Goal: Navigation & Orientation: Understand site structure

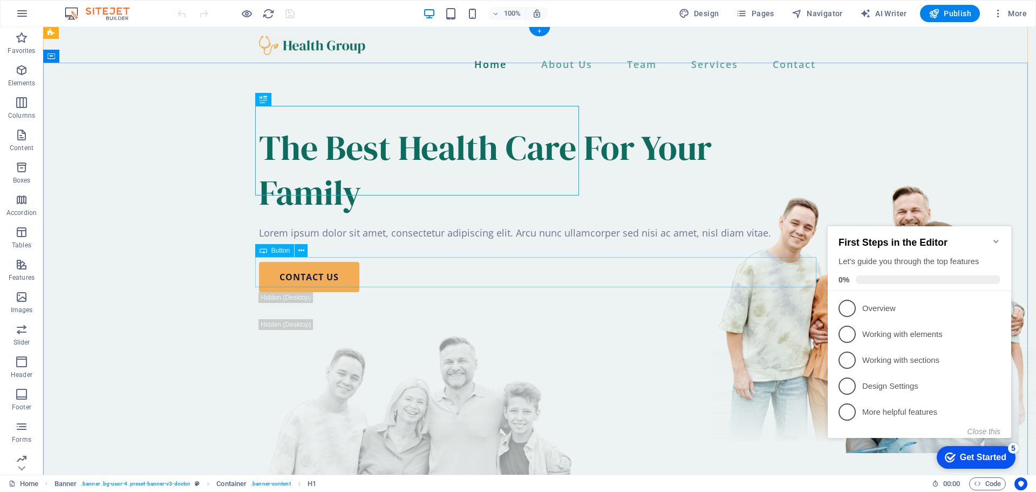
scroll to position [270, 0]
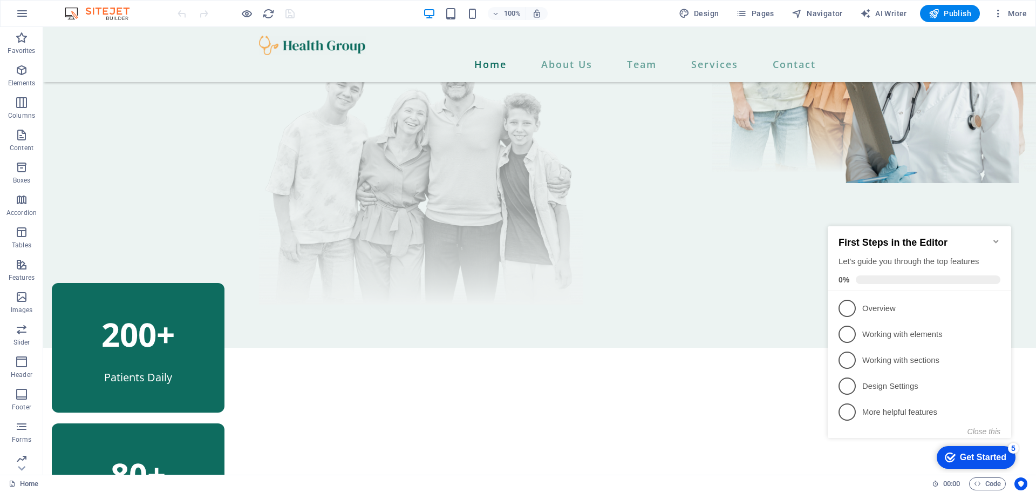
click at [992, 237] on h2 "First Steps in the Editor" at bounding box center [920, 242] width 162 height 11
click at [996, 237] on icon "Minimize checklist" at bounding box center [996, 241] width 9 height 9
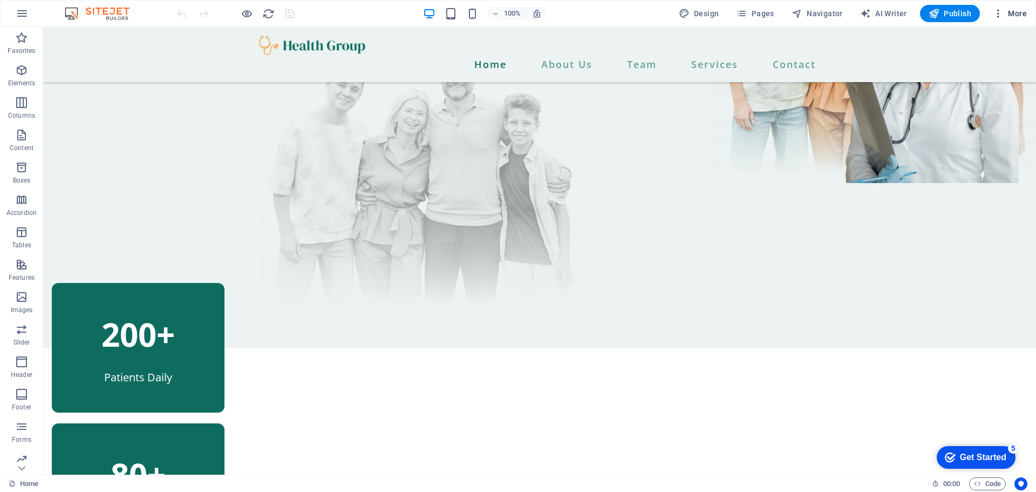
click at [1001, 11] on icon "button" at bounding box center [998, 13] width 11 height 11
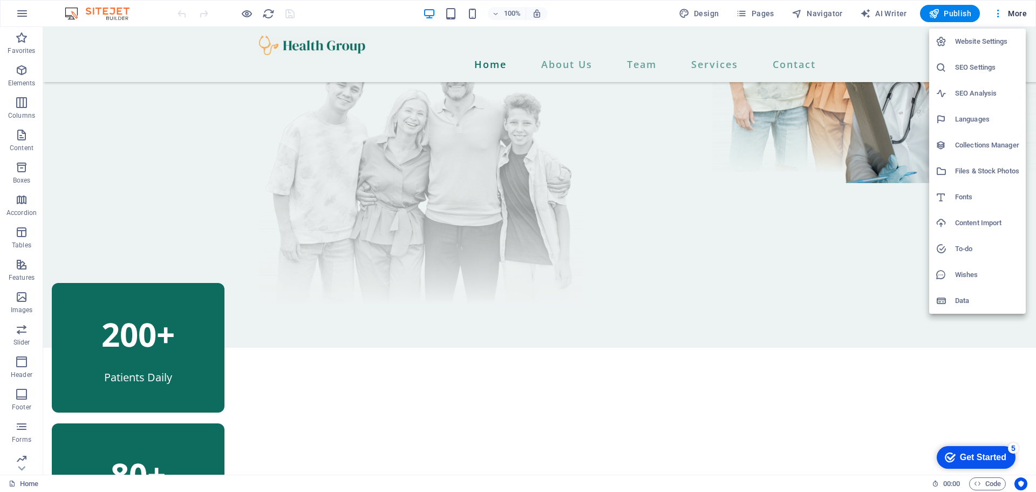
click at [985, 44] on h6 "Website Settings" at bounding box center [987, 41] width 64 height 13
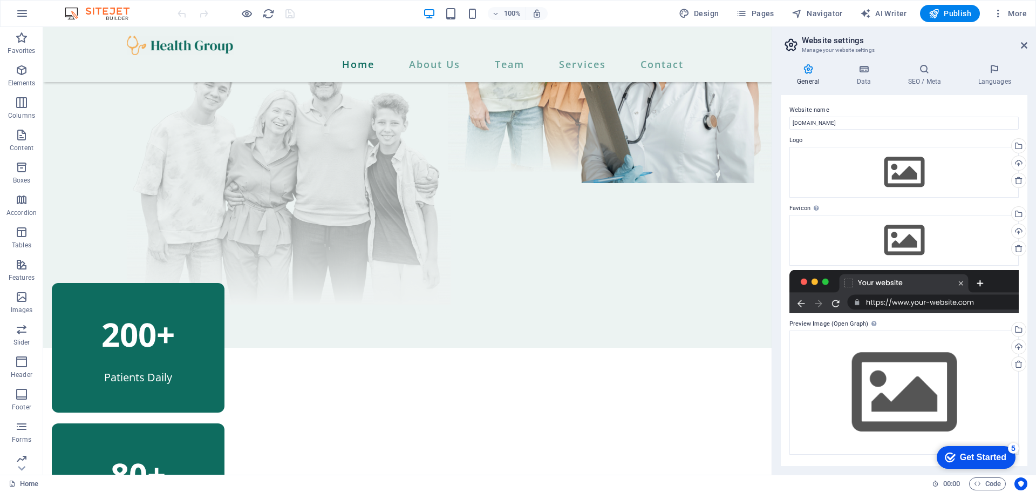
click at [1020, 45] on header "Website settings Manage your website settings" at bounding box center [905, 41] width 245 height 28
drag, startPoint x: 1022, startPoint y: 45, endPoint x: 976, endPoint y: 18, distance: 53.4
click at [1022, 45] on icon at bounding box center [1024, 45] width 6 height 9
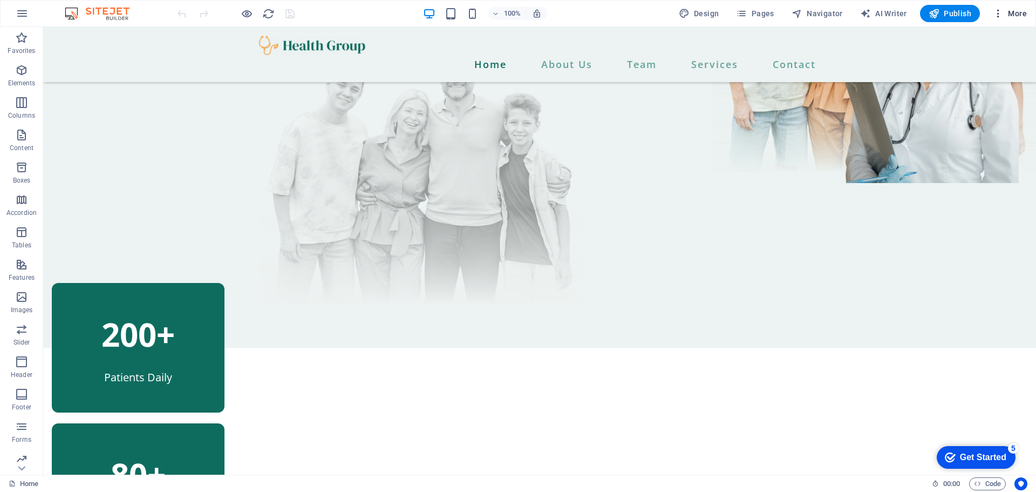
click at [998, 17] on icon "button" at bounding box center [998, 13] width 11 height 11
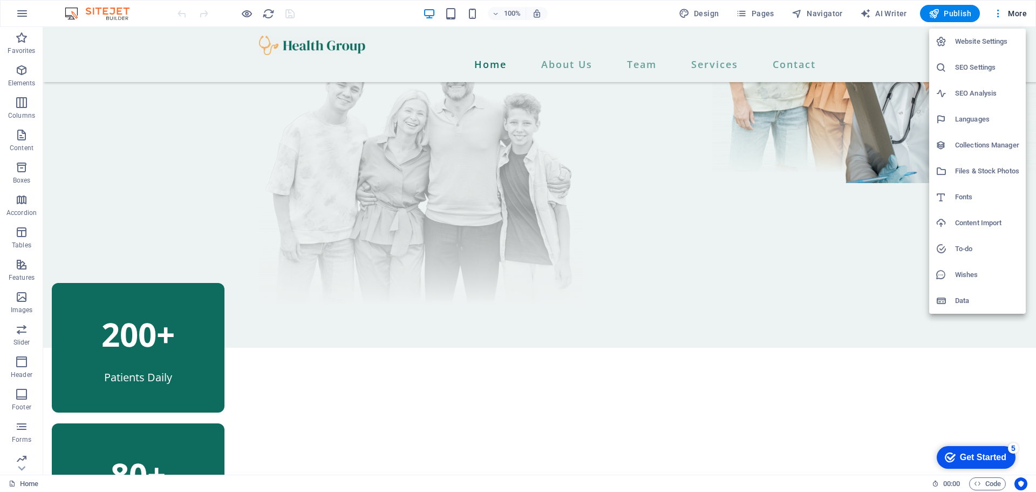
click at [130, 186] on div at bounding box center [518, 246] width 1036 height 492
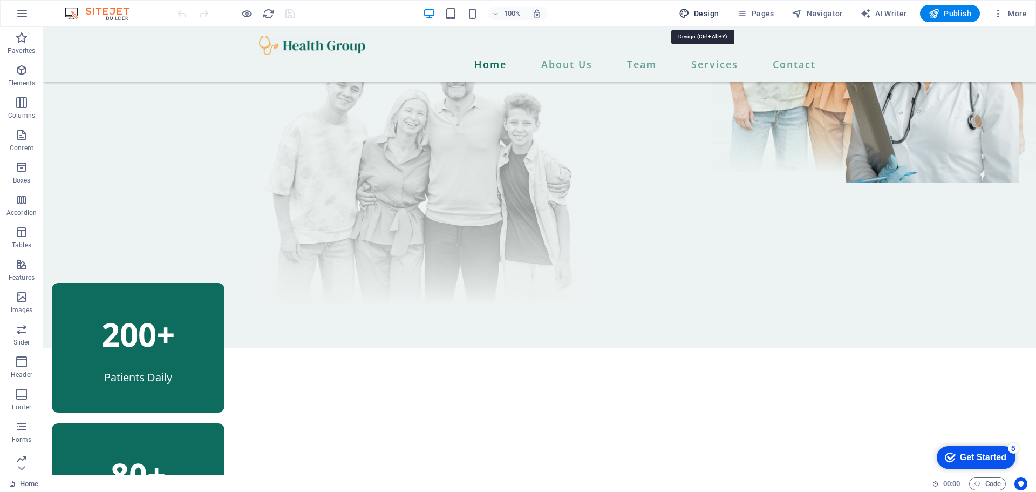
click at [714, 12] on span "Design" at bounding box center [699, 13] width 40 height 11
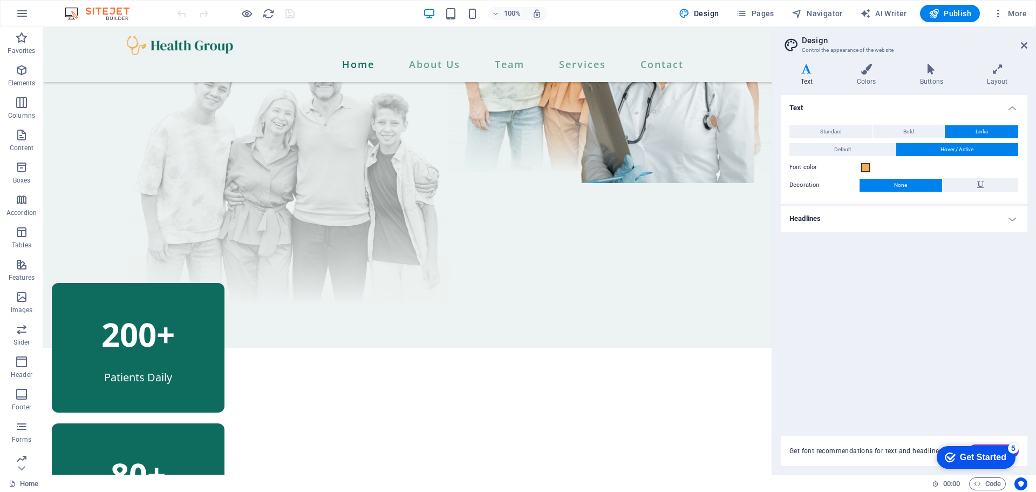
click at [1020, 43] on h2 "Design" at bounding box center [915, 41] width 226 height 10
click at [1027, 47] on icon at bounding box center [1024, 45] width 6 height 9
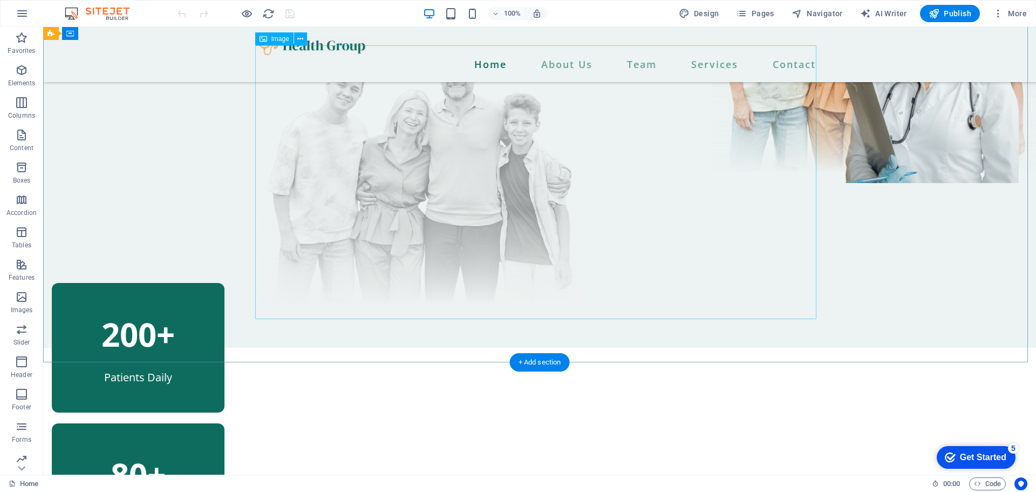
click at [317, 187] on figure at bounding box center [539, 168] width 561 height 274
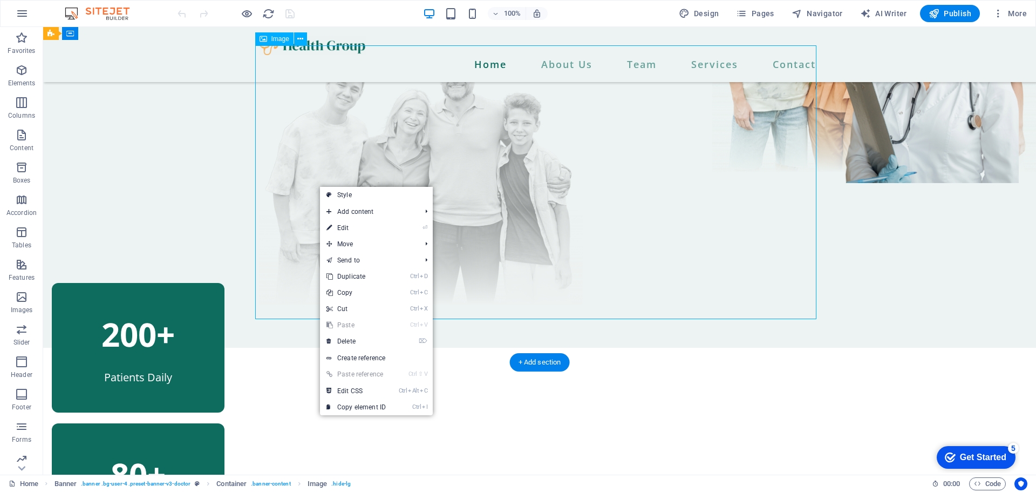
click at [317, 184] on figure at bounding box center [539, 168] width 561 height 274
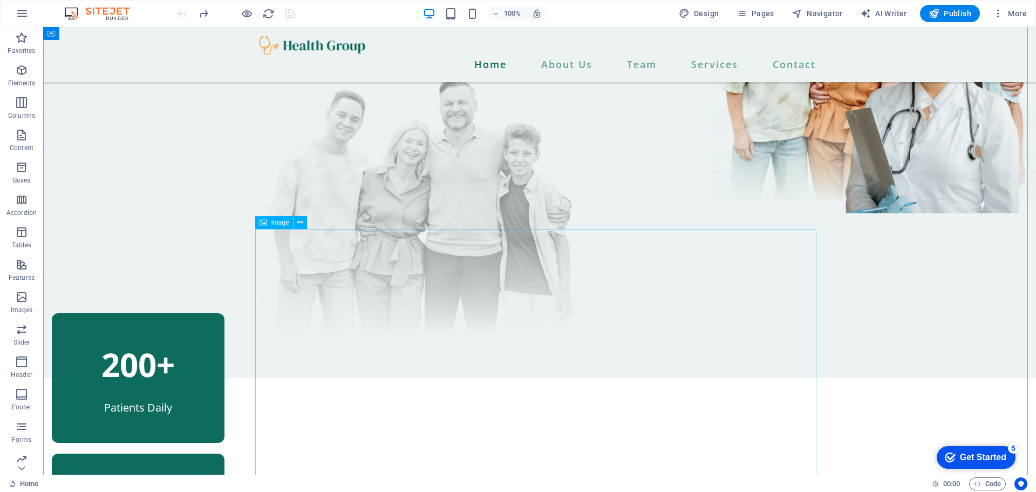
scroll to position [54, 0]
